Goal: Check status: Check status

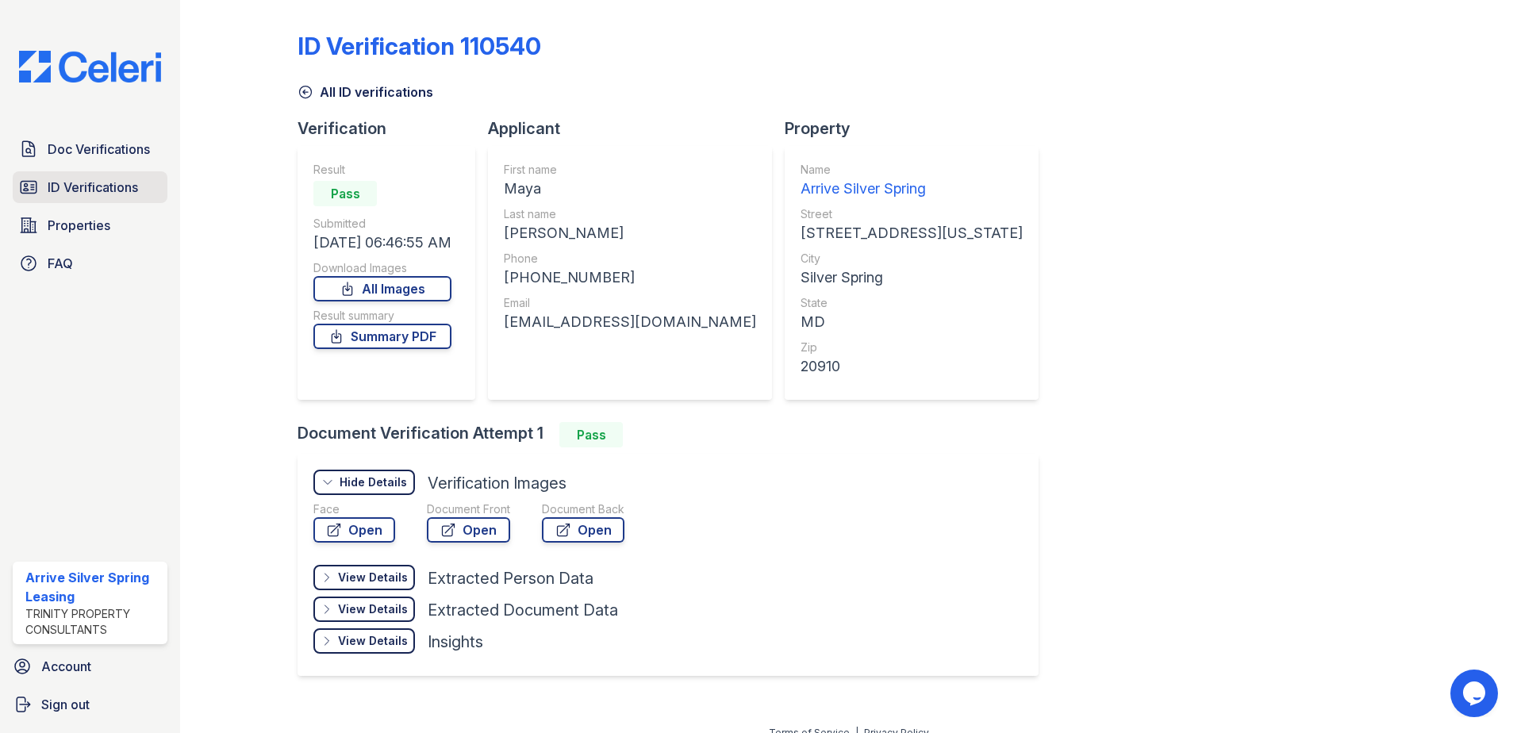
click at [95, 176] on link "ID Verifications" at bounding box center [90, 187] width 155 height 32
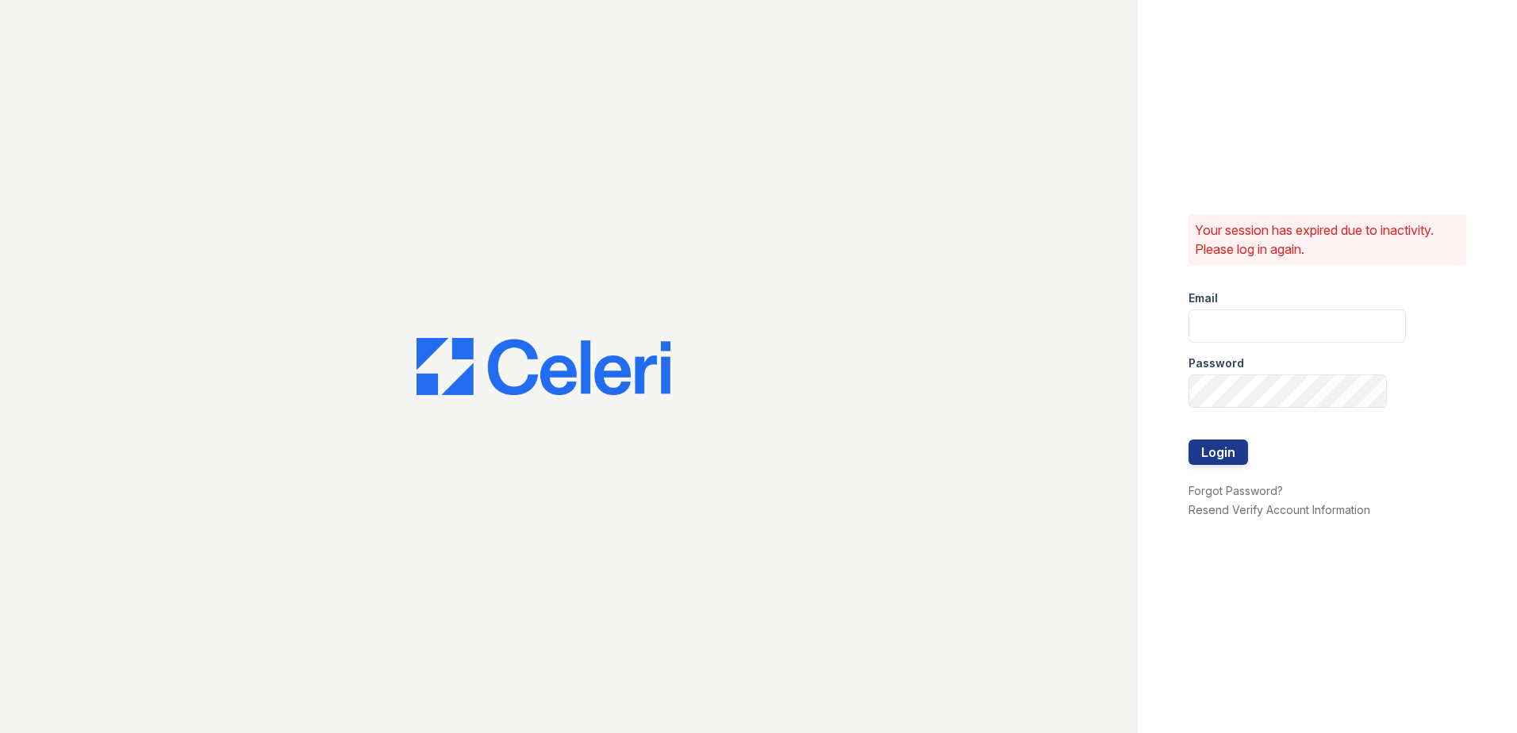
type input "Arrivesilverspring@trinity-pm.com"
click at [1208, 452] on button "Login" at bounding box center [1218, 452] width 60 height 25
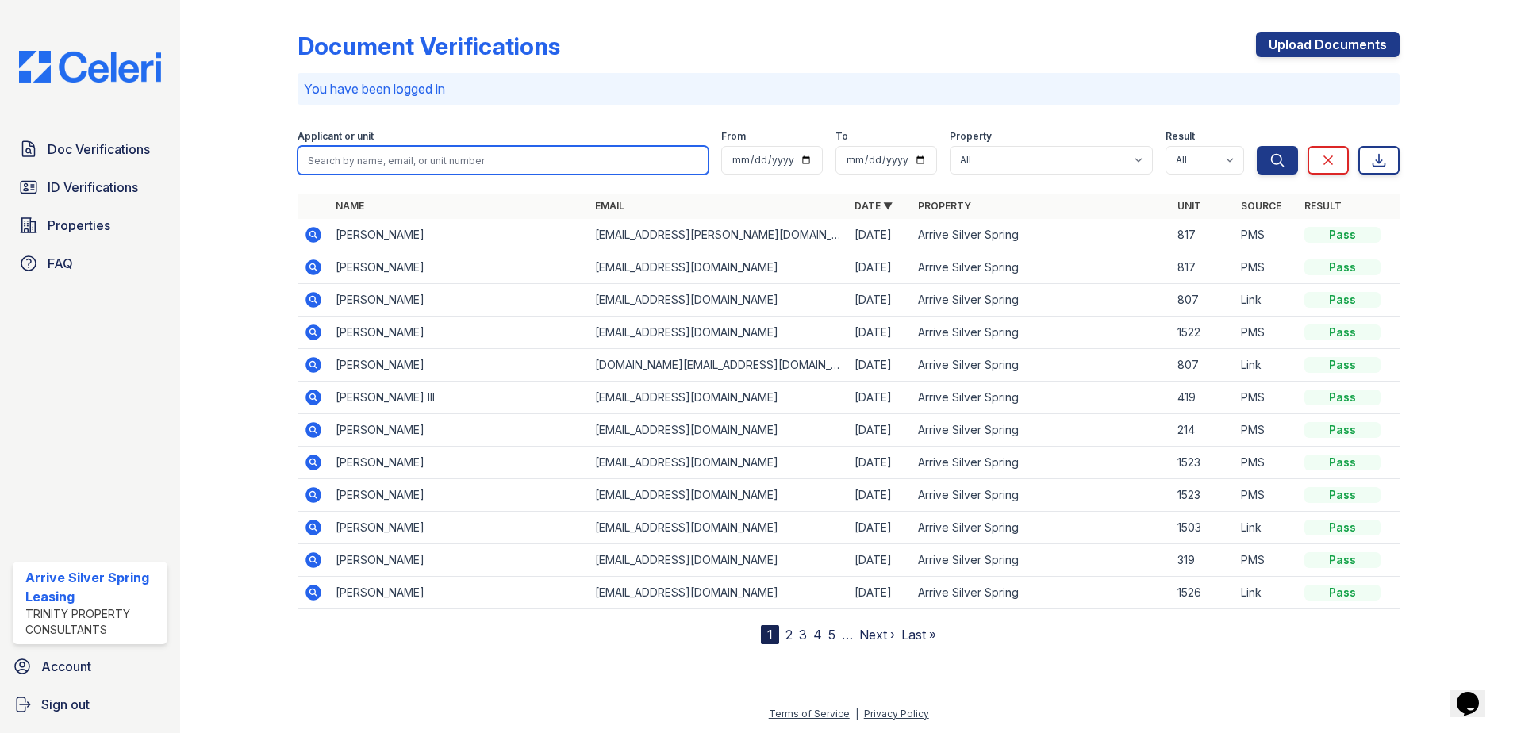
click at [320, 160] on input "search" at bounding box center [503, 160] width 411 height 29
type input "[PERSON_NAME]"
click at [1257, 146] on button "Search" at bounding box center [1277, 160] width 41 height 29
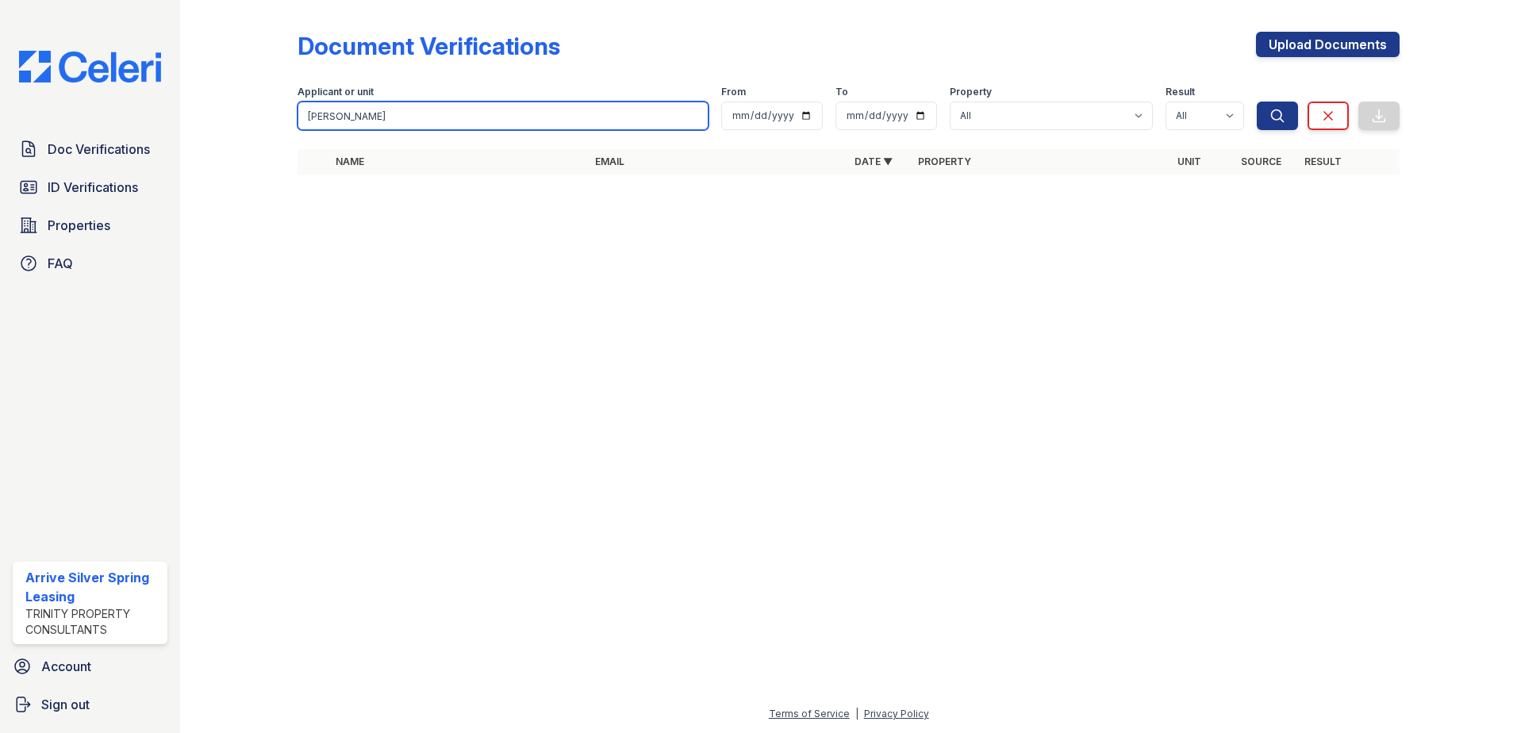
click at [353, 126] on input "[PERSON_NAME]" at bounding box center [503, 116] width 411 height 29
type input "A"
click at [397, 109] on input "search" at bounding box center [503, 116] width 411 height 29
type input "[PERSON_NAME]"
click at [1257, 102] on button "Search" at bounding box center [1277, 116] width 41 height 29
